Goal: Information Seeking & Learning: Learn about a topic

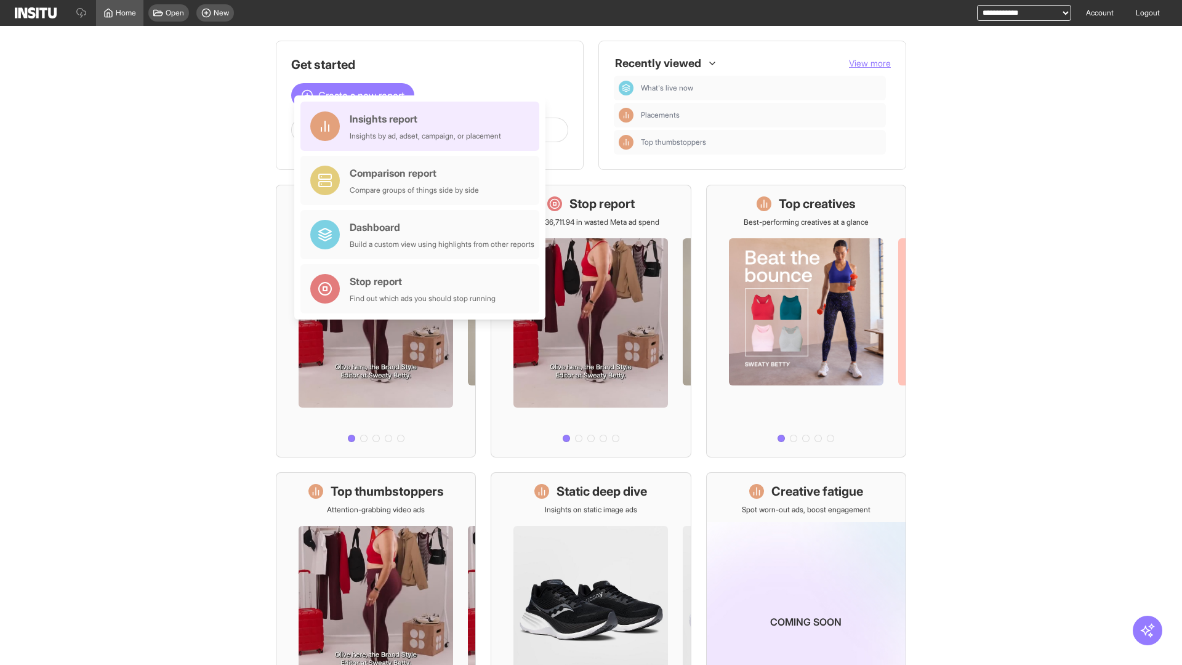
click at [423, 126] on div "Insights report Insights by ad, adset, campaign, or placement" at bounding box center [425, 126] width 151 height 30
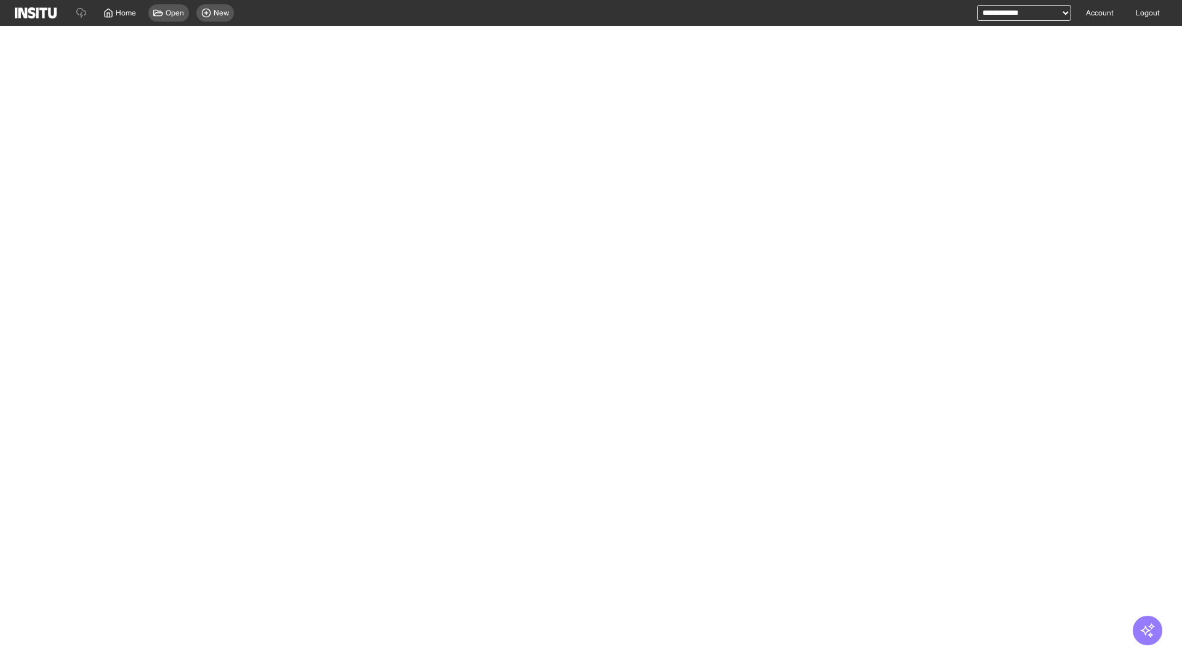
select select "**"
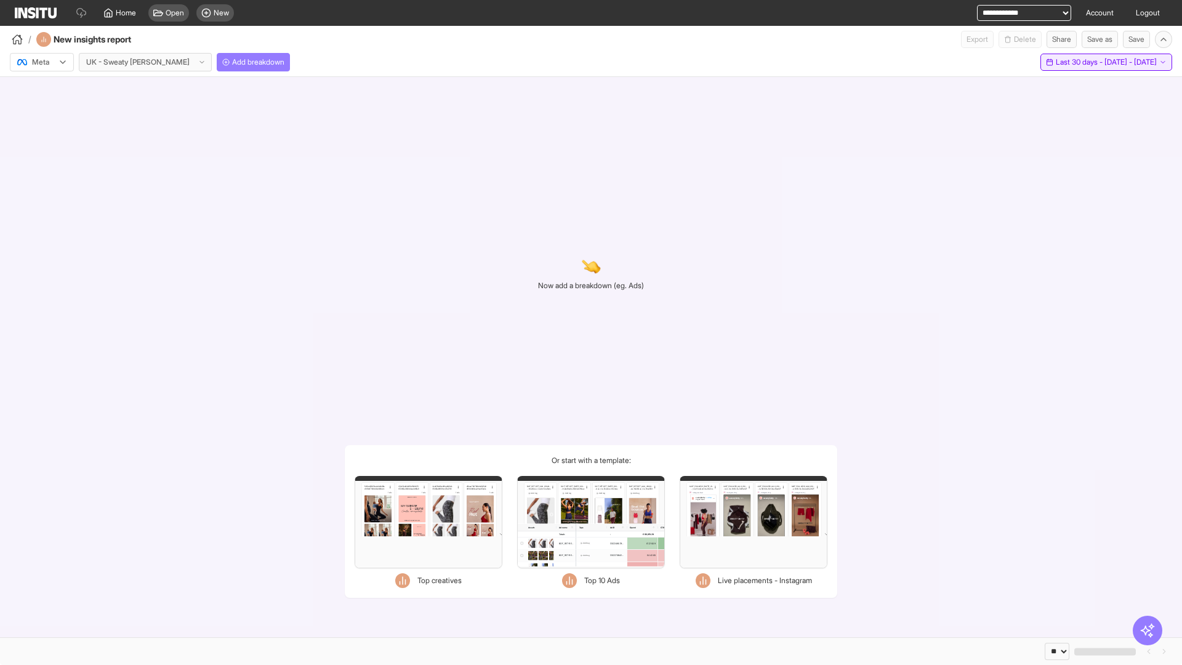
click at [1078, 62] on span "Last 30 days - [DATE] - [DATE]" at bounding box center [1105, 62] width 101 height 10
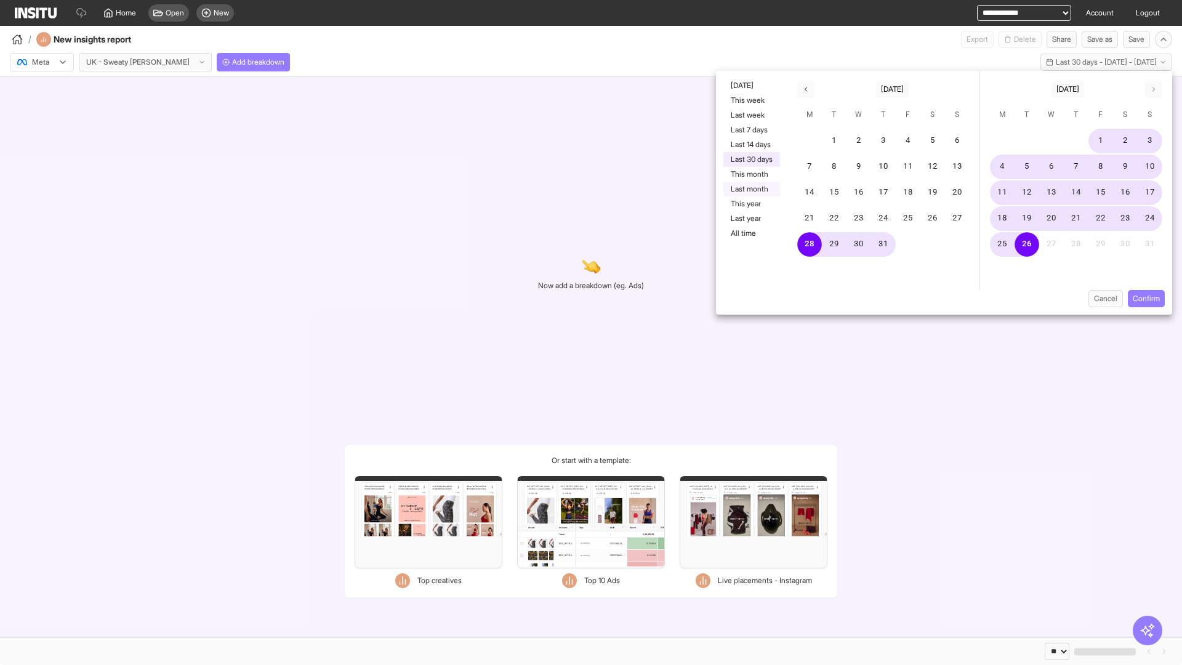
click at [750, 189] on button "Last month" at bounding box center [751, 189] width 57 height 15
